Goal: Information Seeking & Learning: Learn about a topic

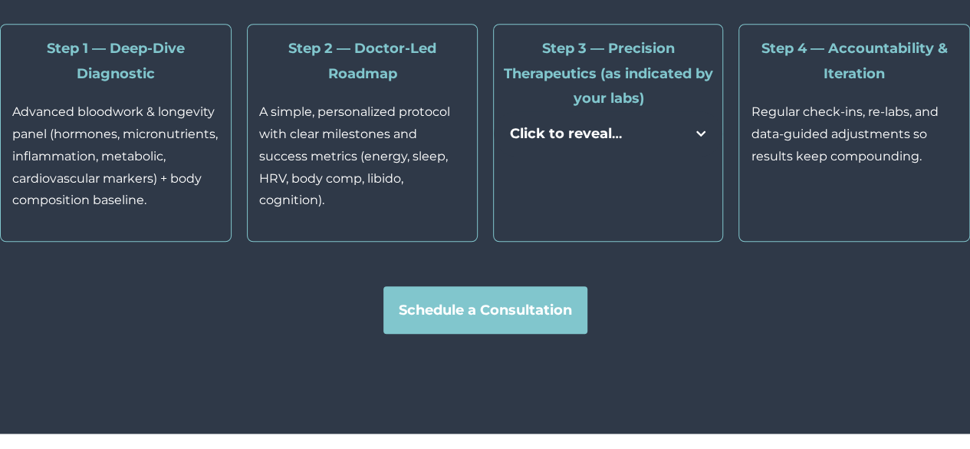
scroll to position [3593, 0]
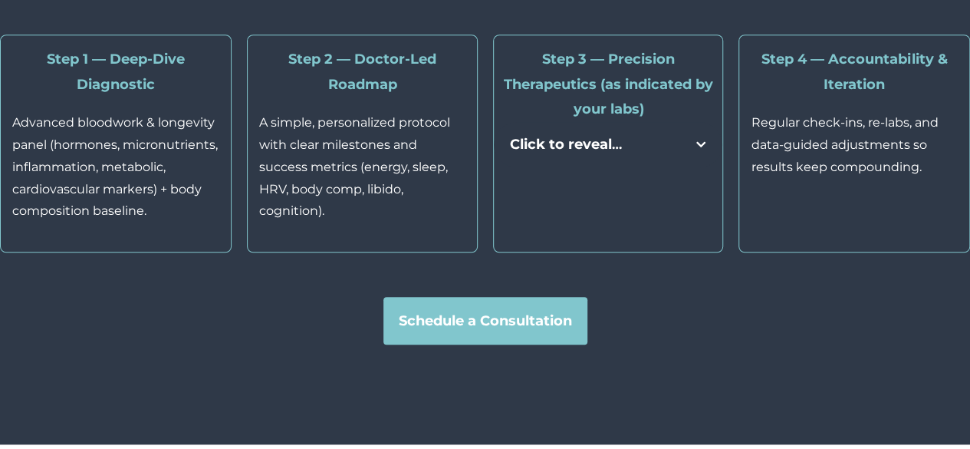
click at [593, 153] on strong "Click to reveal" at bounding box center [561, 144] width 102 height 17
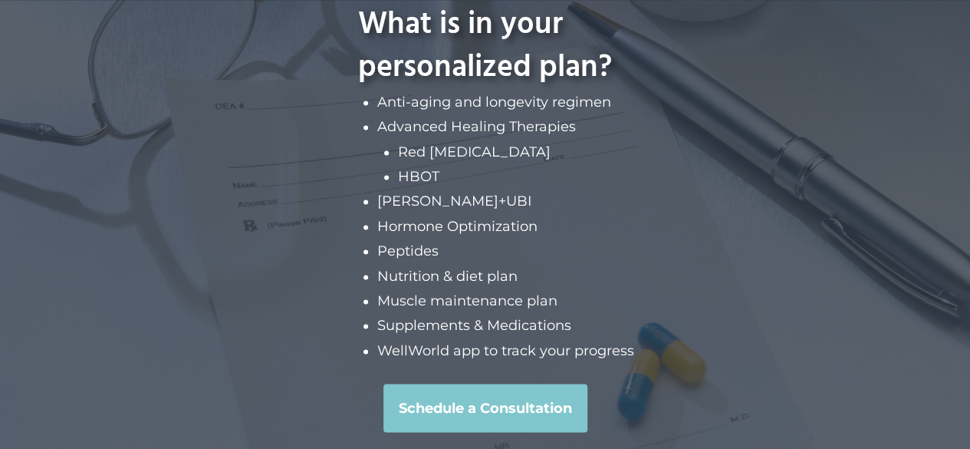
scroll to position [6902, 0]
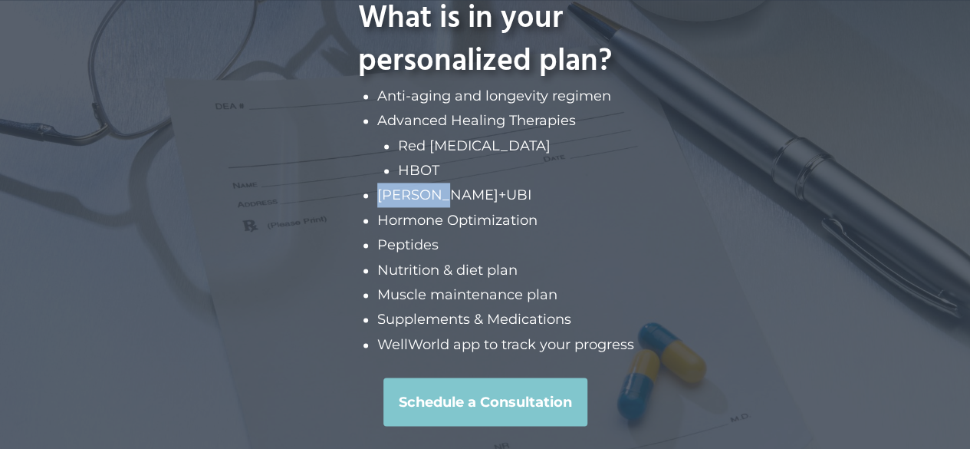
drag, startPoint x: 379, startPoint y: 200, endPoint x: 479, endPoint y: 196, distance: 100.6
click at [479, 196] on li "[PERSON_NAME]+UBI" at bounding box center [505, 195] width 257 height 25
copy li "[PERSON_NAME]+UBI"
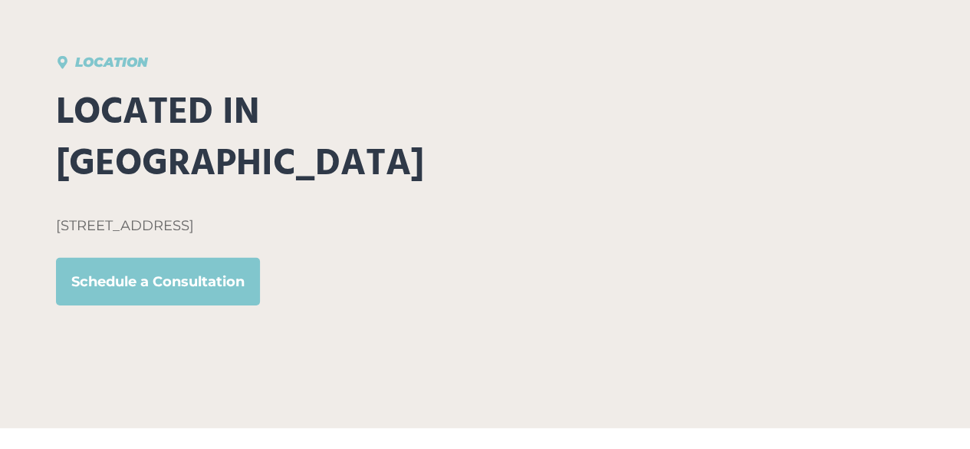
scroll to position [8093, 0]
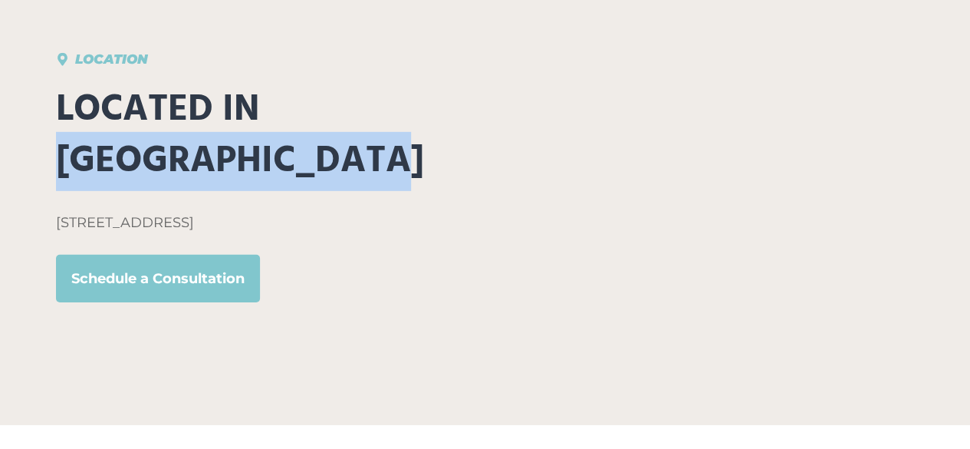
drag, startPoint x: 58, startPoint y: 167, endPoint x: 384, endPoint y: 168, distance: 325.3
click at [403, 165] on h2 "Located in [GEOGRAPHIC_DATA]" at bounding box center [259, 135] width 407 height 103
click at [422, 160] on h2 "Located in [GEOGRAPHIC_DATA]" at bounding box center [259, 135] width 407 height 103
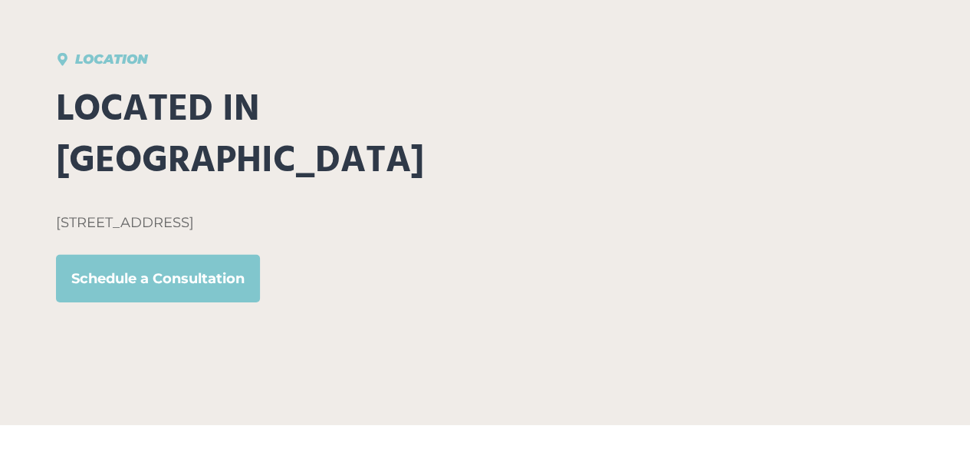
drag, startPoint x: 58, startPoint y: 232, endPoint x: 446, endPoint y: 221, distance: 388.3
click at [446, 221] on p "[STREET_ADDRESS]" at bounding box center [259, 222] width 407 height 25
copy p "[STREET_ADDRESS]"
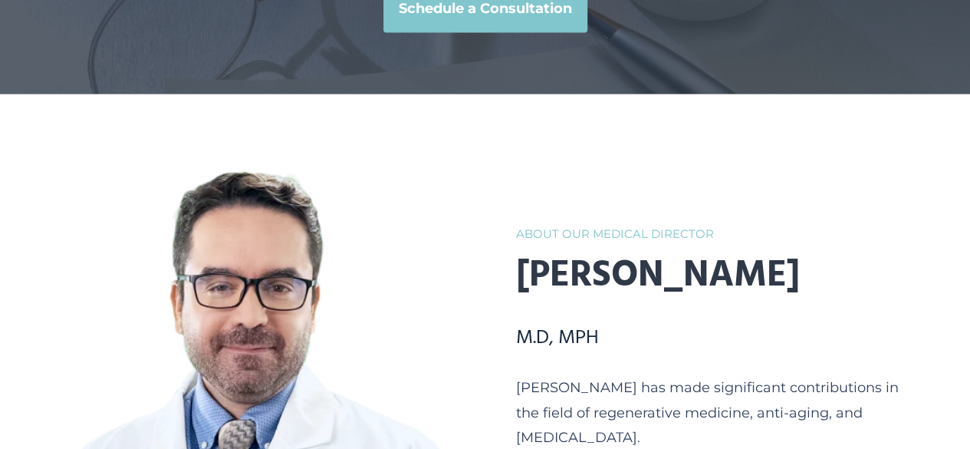
scroll to position [7270, 0]
